Goal: Task Accomplishment & Management: Complete application form

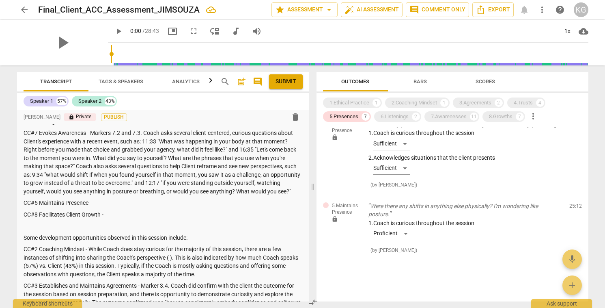
scroll to position [24, 0]
click at [98, 207] on p "CC#5 Maintains Presence -" at bounding box center [163, 202] width 279 height 9
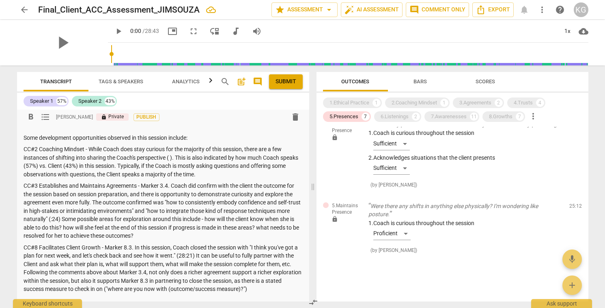
scroll to position [115, 0]
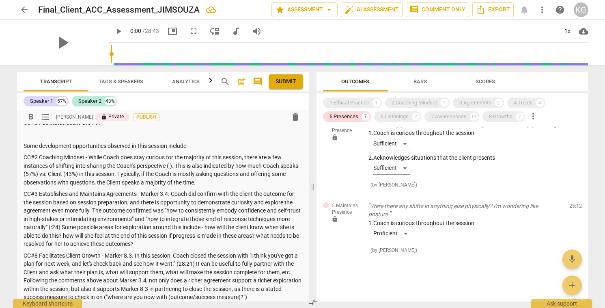
click at [170, 174] on p "CC#2 Coaching Mindset - While Coach does stay curious for the majority of this …" at bounding box center [163, 169] width 279 height 33
drag, startPoint x: 88, startPoint y: 174, endPoint x: 108, endPoint y: 174, distance: 19.9
click at [108, 174] on p "CC#2 Coaching Mindset - While Coach does stay curious for the majority of this …" at bounding box center [163, 169] width 279 height 33
click at [185, 173] on p "CC#2 Coaching Mindset - While Coach does stay curious for the majority of this …" at bounding box center [163, 169] width 279 height 33
click at [251, 186] on p "CC#2 Coaching Mindset - While Coach does stay curious for the majority of this …" at bounding box center [163, 169] width 279 height 33
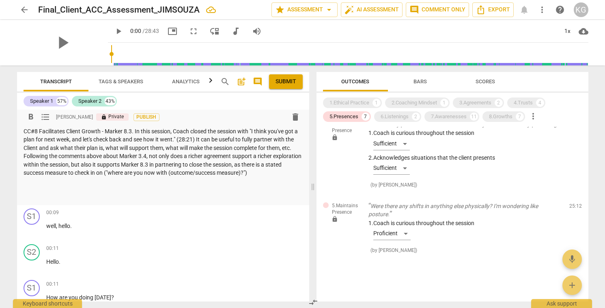
scroll to position [240, 0]
click at [272, 176] on p "CC#8 Facilitates Client Growth - Marker 8.3. In this session, Coach closed the …" at bounding box center [163, 151] width 279 height 50
click at [124, 176] on p "CC#8 Facilitates Client Growth - Marker 8.3. In this session, Coach closed the …" at bounding box center [163, 151] width 279 height 50
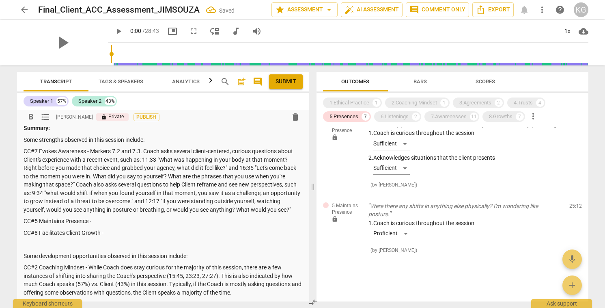
scroll to position [0, 0]
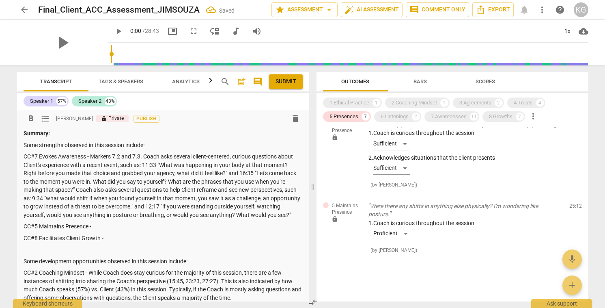
click at [147, 230] on p "CC#5 Maintains Presence -" at bounding box center [163, 226] width 279 height 9
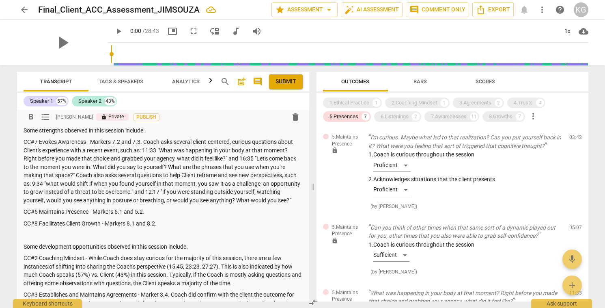
click at [160, 216] on p "CC#5 Maintains Presence - Markers 5.1 and 5.2." at bounding box center [163, 211] width 279 height 9
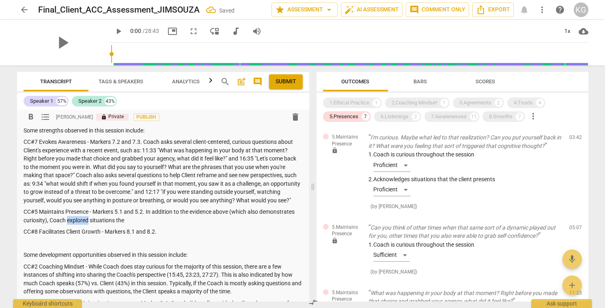
drag, startPoint x: 67, startPoint y: 229, endPoint x: 88, endPoint y: 229, distance: 21.9
click at [88, 224] on p "CC#5 Maintains Presence - Markers 5.1 and 5.2. In addition to the evidence abov…" at bounding box center [163, 215] width 279 height 17
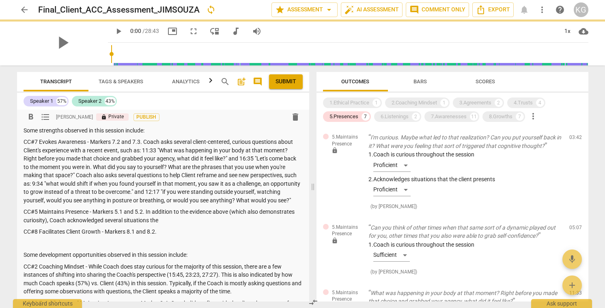
click at [176, 224] on p "CC#5 Maintains Presence - Markers 5.1 and 5.2. In addition to the evidence abov…" at bounding box center [163, 215] width 279 height 17
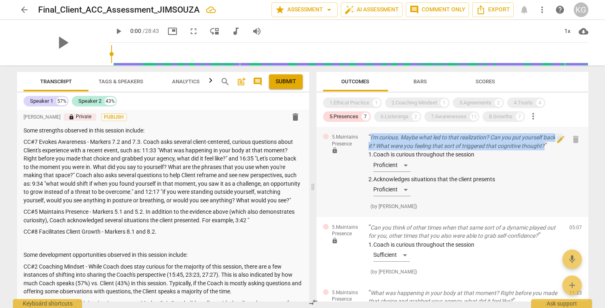
drag, startPoint x: 367, startPoint y: 136, endPoint x: 555, endPoint y: 145, distance: 188.1
click at [555, 145] on div "5.Maintains Presence lock I'm curious. Maybe what led to that realization? Can …" at bounding box center [452, 172] width 272 height 90
copy p "I'm curious. Maybe what led to that realization? Can you put yourself back in i…"
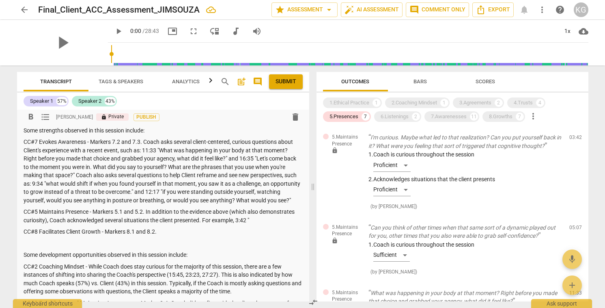
click at [260, 224] on p "CC#5 Maintains Presence - Markers 5.1 and 5.2. In addition to the evidence abov…" at bounding box center [163, 215] width 279 height 17
click at [258, 224] on p "CC#5 Maintains Presence - Markers 5.1 and 5.2. In addition to the evidence abov…" at bounding box center [163, 215] width 279 height 17
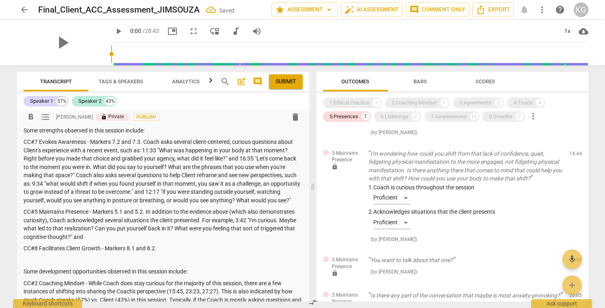
scroll to position [205, 0]
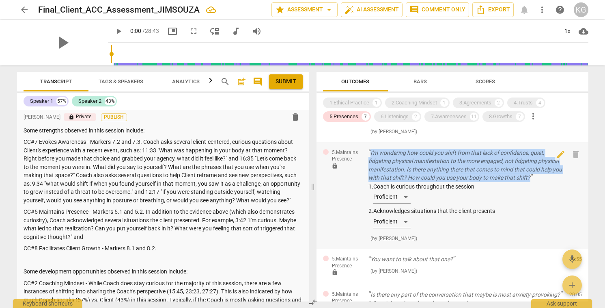
drag, startPoint x: 547, startPoint y: 176, endPoint x: 366, endPoint y: 152, distance: 182.6
click at [366, 151] on div "5.Maintains Presence lock I'm wondering how could you shift from that lack of c…" at bounding box center [452, 195] width 272 height 107
copy p "I'm wondering how could you shift from that lack of confidence, quiet, fidgetin…"
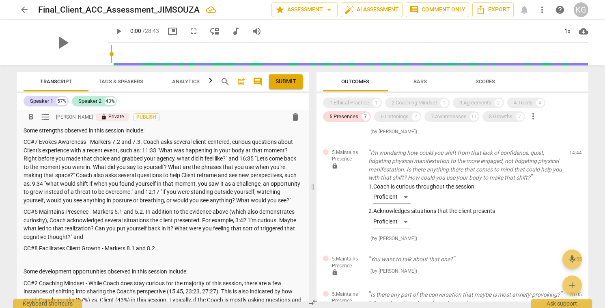
click at [136, 241] on p "CC#5 Maintains Presence - Markers 5.1 and 5.2. In addition to the evidence abov…" at bounding box center [163, 223] width 279 height 33
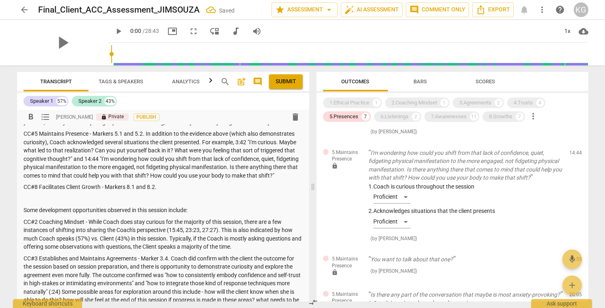
scroll to position [94, 0]
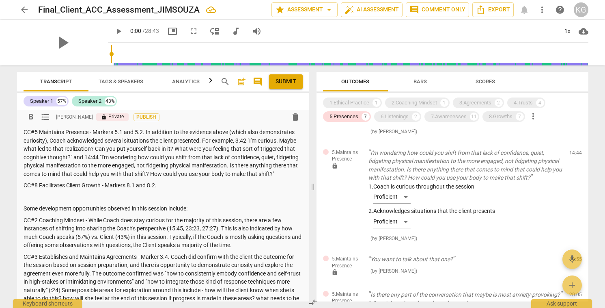
click at [179, 189] on p "CC#8 Facilitates Client Growth - Markers 8.1 and 8.2." at bounding box center [163, 185] width 279 height 9
click at [354, 117] on div "5.Presences" at bounding box center [343, 116] width 29 height 8
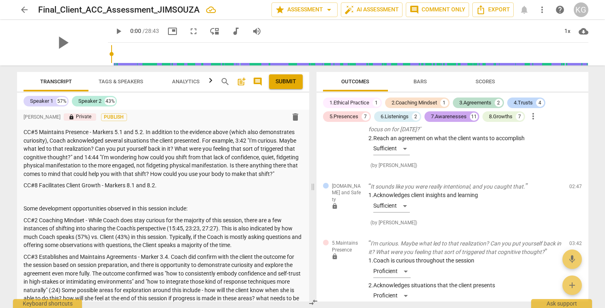
scroll to position [900, 0]
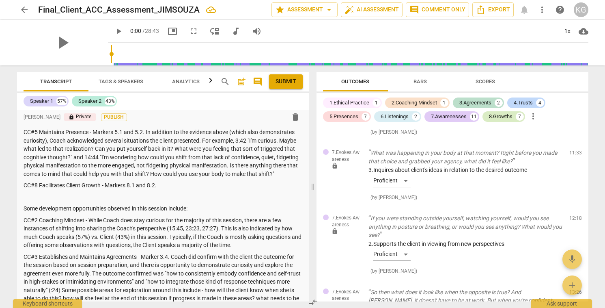
click at [502, 120] on div "8.Growths" at bounding box center [501, 116] width 24 height 8
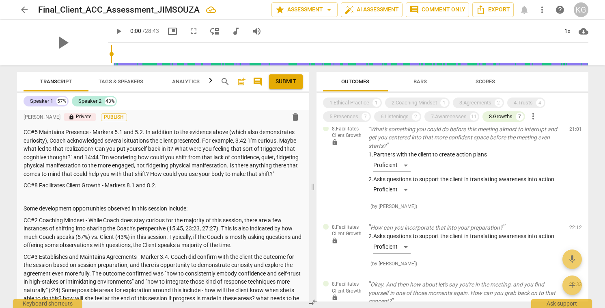
scroll to position [0, 0]
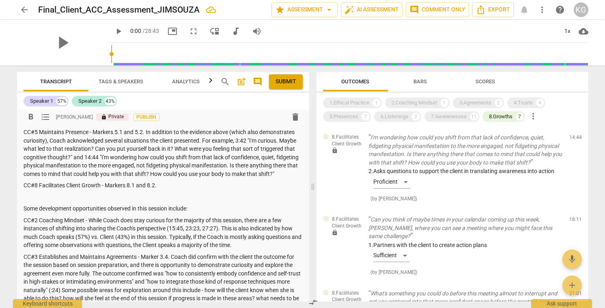
click at [180, 189] on p "CC#8 Facilitates Client Growth - Markers 8.1 and 8.2." at bounding box center [163, 185] width 279 height 9
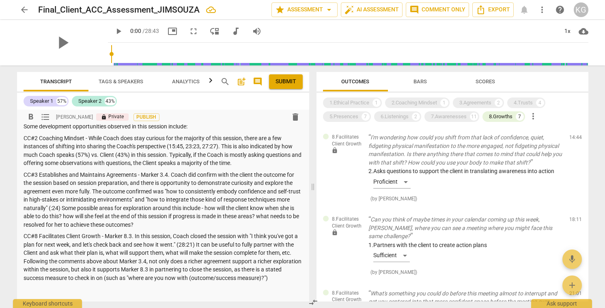
scroll to position [176, 0]
click at [265, 167] on p "CC#2 Coaching Mindset - While Coach does stay curious for the majority of this …" at bounding box center [163, 149] width 279 height 33
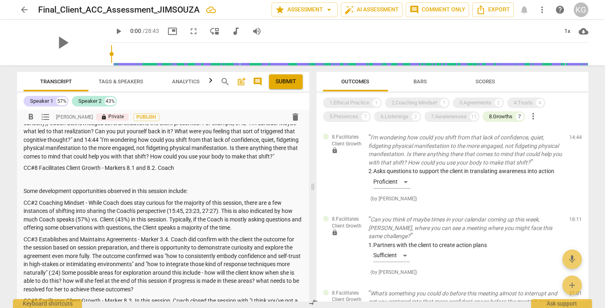
scroll to position [118, 0]
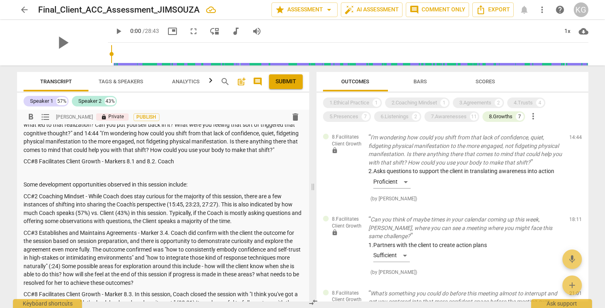
click at [183, 166] on p "CC#8 Facilitates Client Growth - Markers 8.1 and 8.2. Coach" at bounding box center [163, 161] width 279 height 9
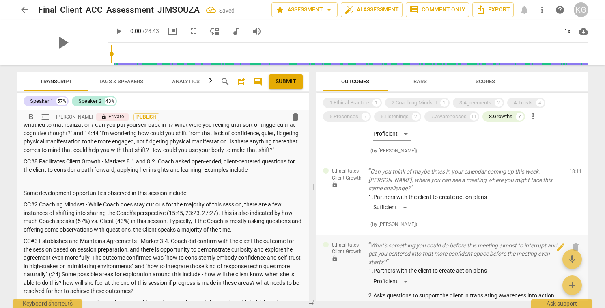
scroll to position [0, 0]
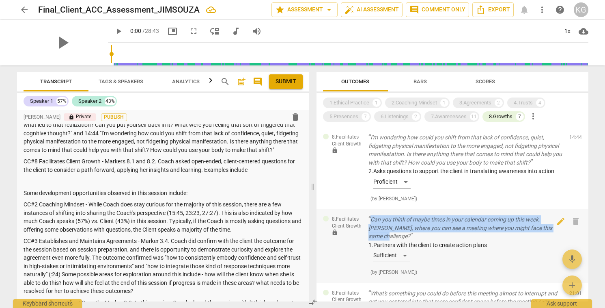
drag, startPoint x: 558, startPoint y: 231, endPoint x: 367, endPoint y: 218, distance: 191.5
click at [367, 218] on div "8.Facilitates Client Growth lock Can you think of maybe times in your calendar …" at bounding box center [452, 246] width 272 height 74
copy p "Can you think of maybe times in your calendar coming up this week, [PERSON_NAME…"
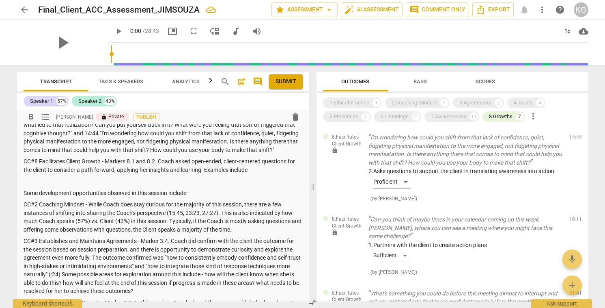
click at [269, 174] on p "CC#8 Facilitates Client Growth - Markers 8.1 and 8.2. Coach asked open-ended, c…" at bounding box center [163, 165] width 279 height 17
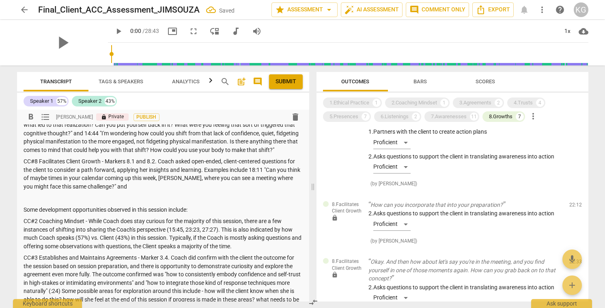
scroll to position [187, 0]
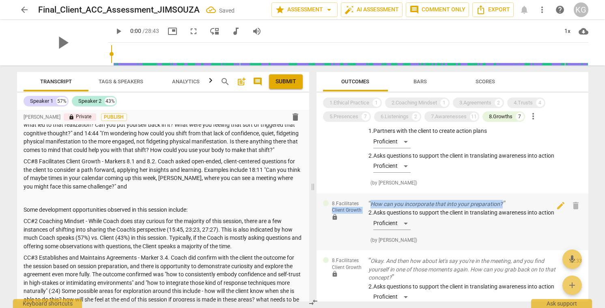
drag, startPoint x: 511, startPoint y: 192, endPoint x: 364, endPoint y: 193, distance: 147.7
click at [363, 193] on div "8.Facilitates Client Growth lock How can you incorporate that into your prepara…" at bounding box center [452, 221] width 272 height 57
click at [391, 200] on p "How can you incorporate that into your preparation?" at bounding box center [465, 204] width 194 height 9
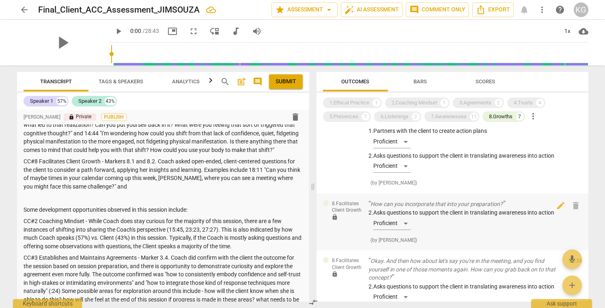
scroll to position [4783, 0]
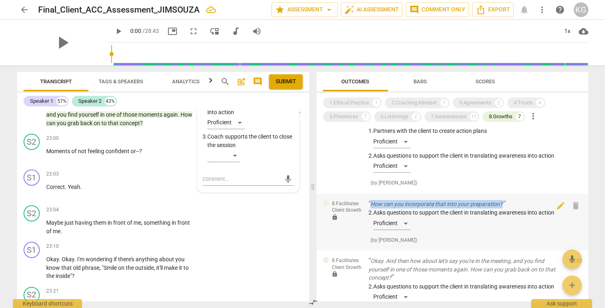
drag, startPoint x: 512, startPoint y: 195, endPoint x: 374, endPoint y: 193, distance: 138.8
click at [372, 200] on p "How can you incorporate that into your preparation?" at bounding box center [465, 204] width 194 height 9
copy p "How can you incorporate that into your preparation?"
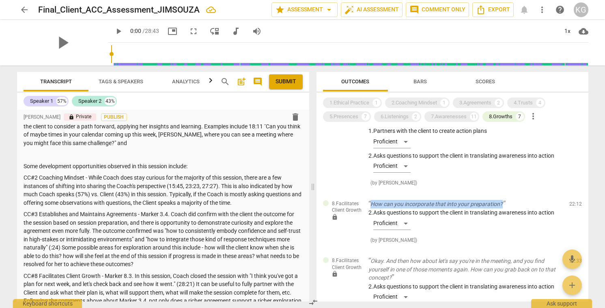
scroll to position [157, 0]
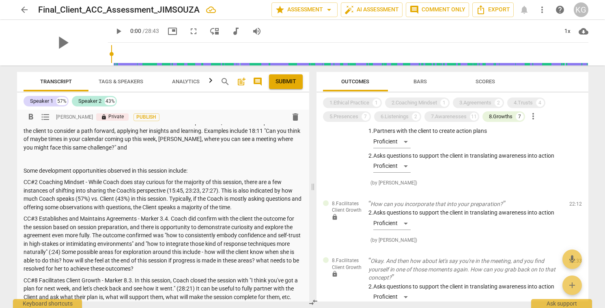
click at [164, 151] on p "CC#8 Facilitates Client Growth - Markers 8.1 and 8.2. Coach asked open-ended, c…" at bounding box center [163, 134] width 279 height 33
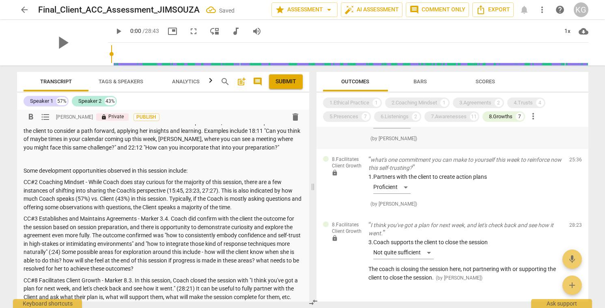
scroll to position [364, 0]
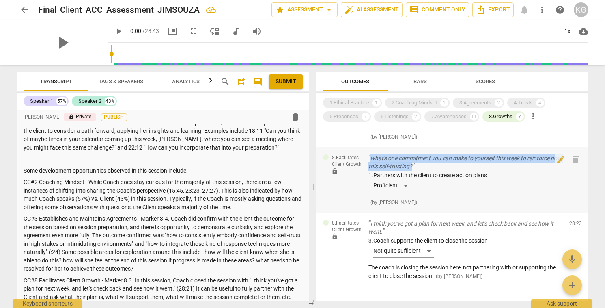
drag, startPoint x: 434, startPoint y: 157, endPoint x: 365, endPoint y: 150, distance: 68.9
click at [365, 150] on div "8.Facilitates Client Growth lock what's one commitment you can make to yourself…" at bounding box center [452, 179] width 272 height 65
copy p "what's one commitment you can make to yourself this week to reinforce now this …"
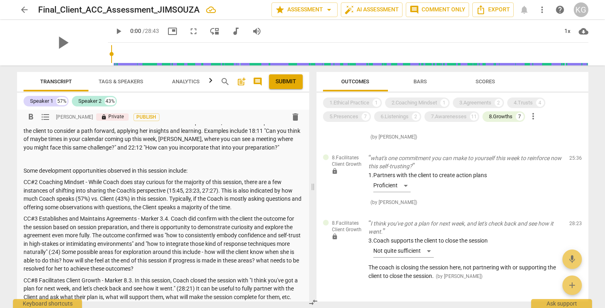
click at [278, 151] on p "CC#8 Facilitates Client Growth - Markers 8.1 and 8.2. Coach asked open-ended, c…" at bounding box center [163, 134] width 279 height 33
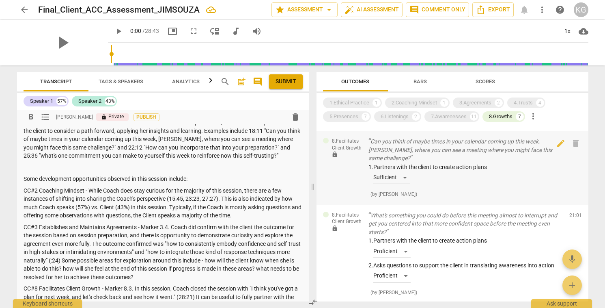
scroll to position [88, 0]
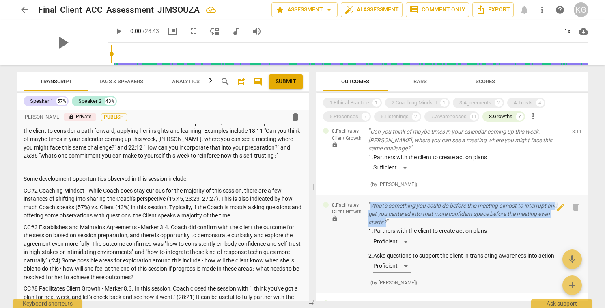
drag, startPoint x: 406, startPoint y: 213, endPoint x: 368, endPoint y: 199, distance: 40.0
click at [368, 201] on p "What's something you could do before this meeting almost to interrupt and get y…" at bounding box center [465, 213] width 194 height 25
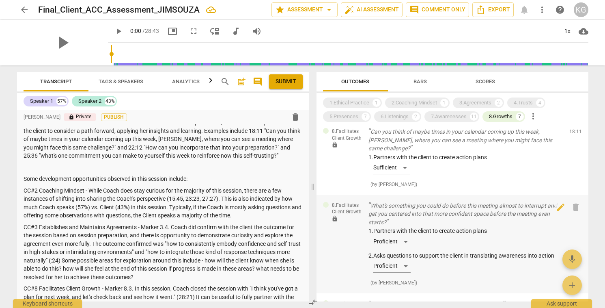
scroll to position [4558, 0]
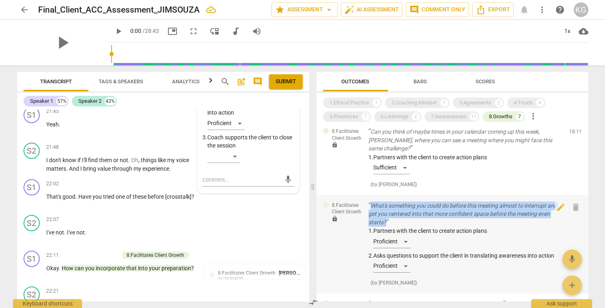
drag, startPoint x: 393, startPoint y: 213, endPoint x: 371, endPoint y: 194, distance: 29.3
click at [371, 201] on p "What's something you could do before this meeting almost to interrupt and get y…" at bounding box center [465, 213] width 194 height 25
copy p "What's something you could do before this meeting almost to interrupt and get y…"
click at [159, 115] on p "Add competency" at bounding box center [170, 111] width 39 height 7
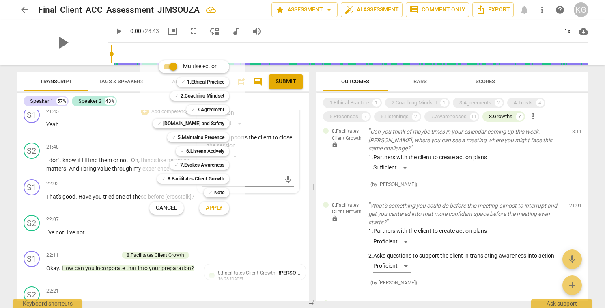
click at [103, 129] on div at bounding box center [302, 154] width 605 height 308
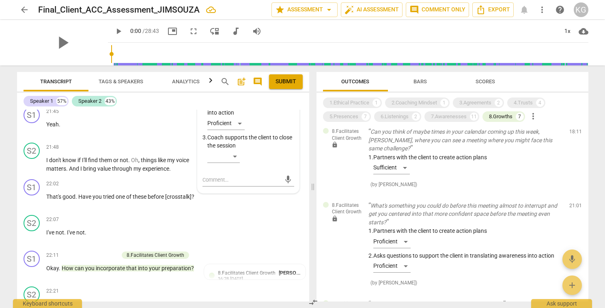
click at [104, 91] on span "started" at bounding box center [102, 87] width 19 height 6
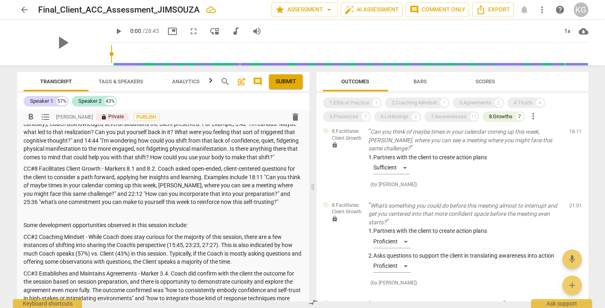
scroll to position [109, 0]
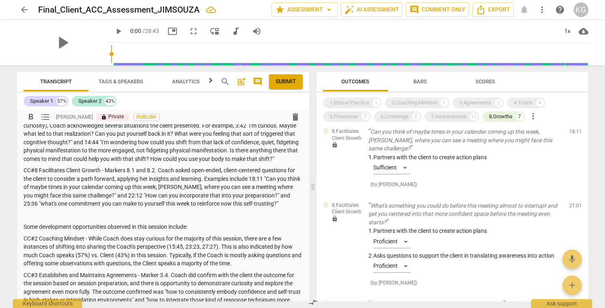
click at [120, 208] on p "CC#8 Facilitates Client Growth - Markers 8.1 and 8.2. Coach asked open-ended, c…" at bounding box center [163, 187] width 279 height 42
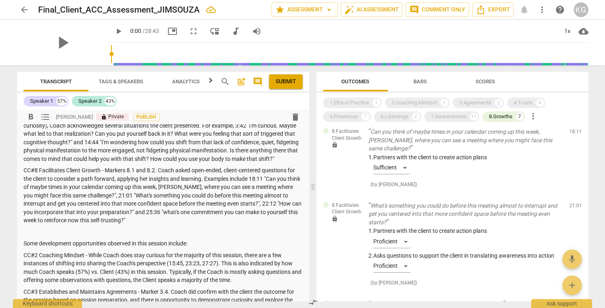
click at [143, 224] on p "CC#8 Facilitates Client Growth - Markers 8.1 and 8.2. Coach asked open-ended, c…" at bounding box center [163, 195] width 279 height 58
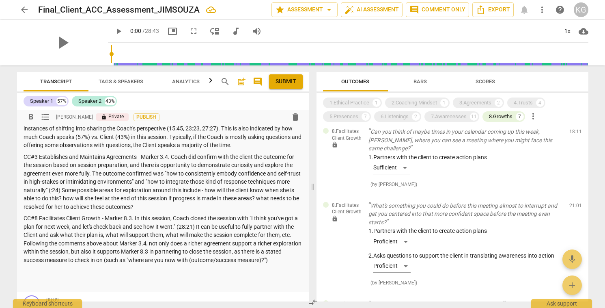
scroll to position [241, 0]
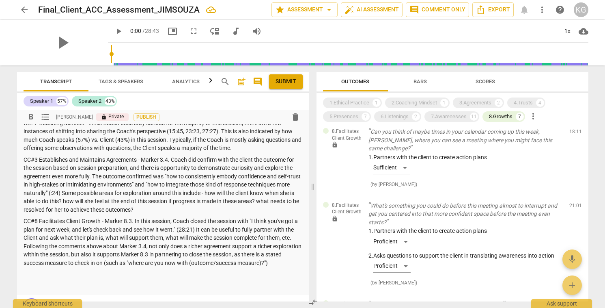
click at [251, 152] on p "CC#2 Coaching Mindset - While Coach does stay curious for the majority of this …" at bounding box center [163, 135] width 279 height 33
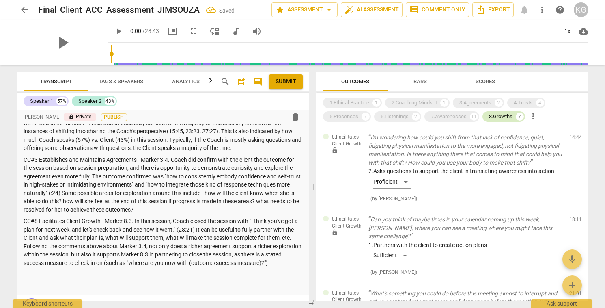
click at [509, 115] on div "8.Growths" at bounding box center [501, 116] width 24 height 8
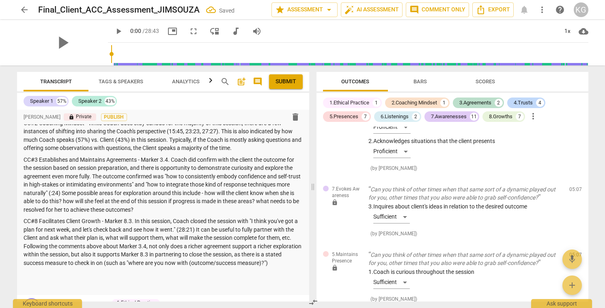
scroll to position [357, 0]
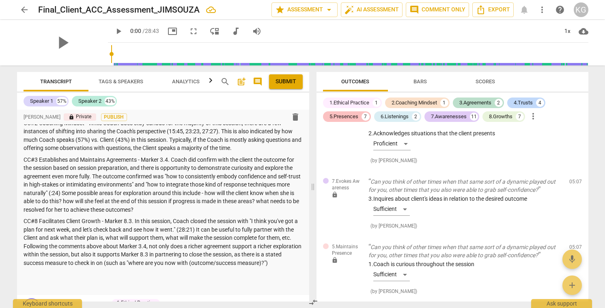
click at [338, 116] on div "5.Presences" at bounding box center [343, 116] width 29 height 8
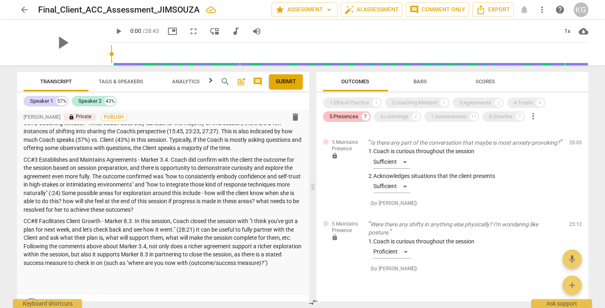
scroll to position [54, 0]
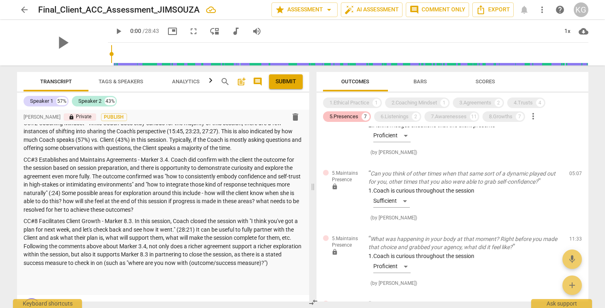
click at [354, 121] on div "5.Presences 7" at bounding box center [347, 116] width 48 height 11
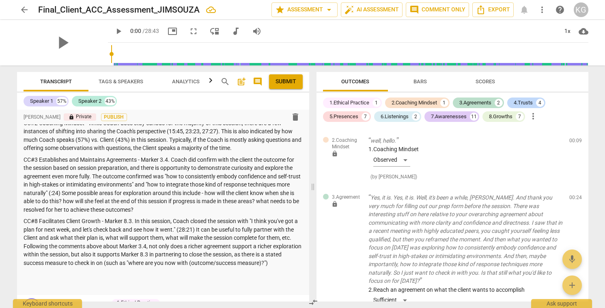
scroll to position [357, 0]
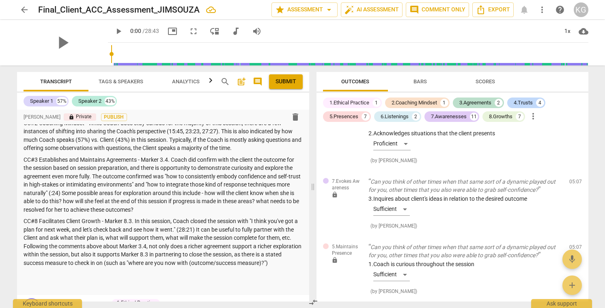
click at [422, 86] on span "Bars" at bounding box center [420, 81] width 33 height 11
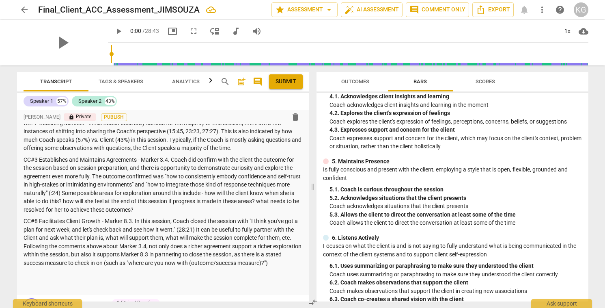
scroll to position [251, 0]
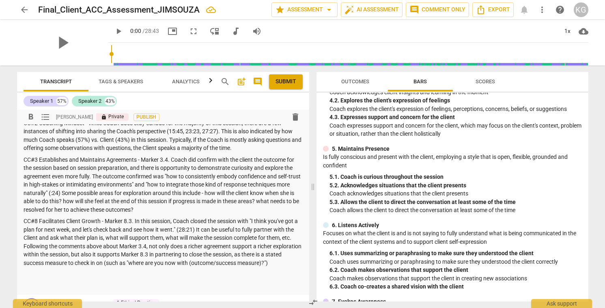
click at [85, 140] on p "CC#2 Coaching Mindset - While Coach does stay curious for the majority of this …" at bounding box center [163, 135] width 279 height 33
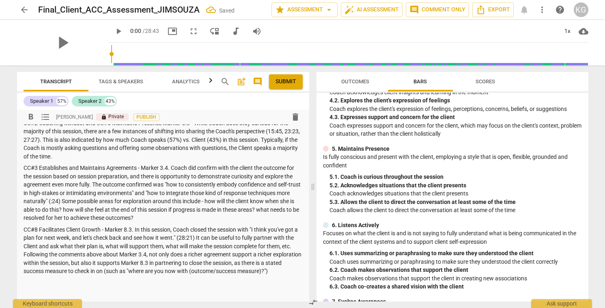
click at [155, 148] on p "CC#2 Coaching Mindset and CC#5 Maintains Presence Marker 5.3 - While Coach does…" at bounding box center [163, 140] width 279 height 42
click at [290, 155] on p "CC#2 Coaching Mindset and CC#5 Maintains Presence Marker 5.3 - While Coach does…" at bounding box center [163, 140] width 279 height 42
click at [142, 161] on p "CC#2 Coaching Mindset and CC#5 Maintains Presence Marker 5.3 - While Coach does…" at bounding box center [163, 140] width 279 height 42
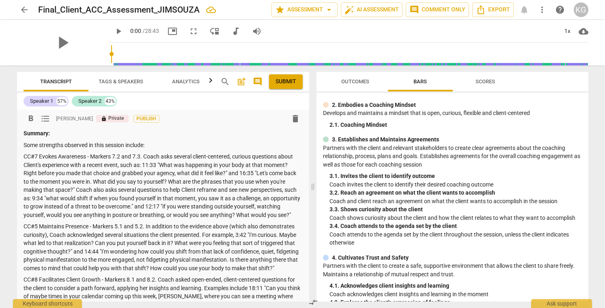
scroll to position [0, 0]
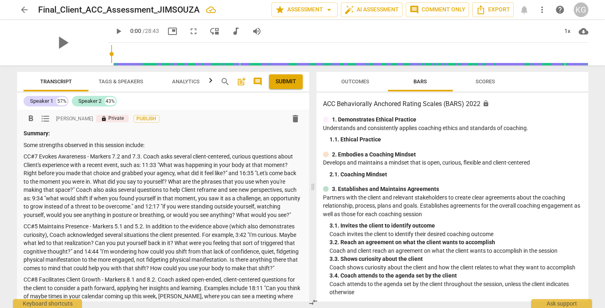
click at [479, 80] on span "Scores" at bounding box center [485, 81] width 19 height 6
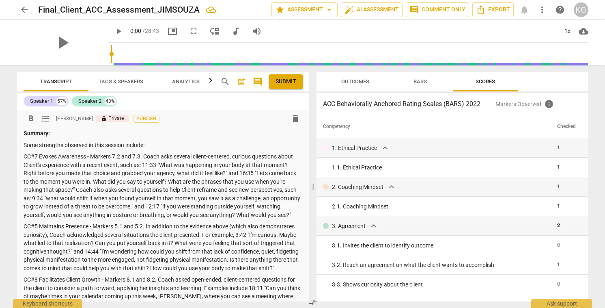
drag, startPoint x: 291, startPoint y: 79, endPoint x: 226, endPoint y: 255, distance: 187.4
click at [226, 255] on div "Transcript Tags & Speakers Analytics search post_add comment Submit Speaker 1 5…" at bounding box center [163, 186] width 292 height 229
click at [281, 83] on span "Submit" at bounding box center [285, 81] width 21 height 8
